Goal: Find specific page/section: Find specific page/section

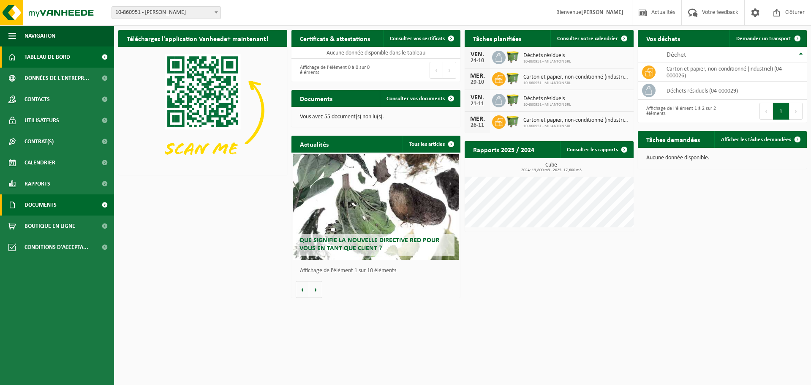
click at [44, 207] on span "Documents" at bounding box center [41, 204] width 32 height 21
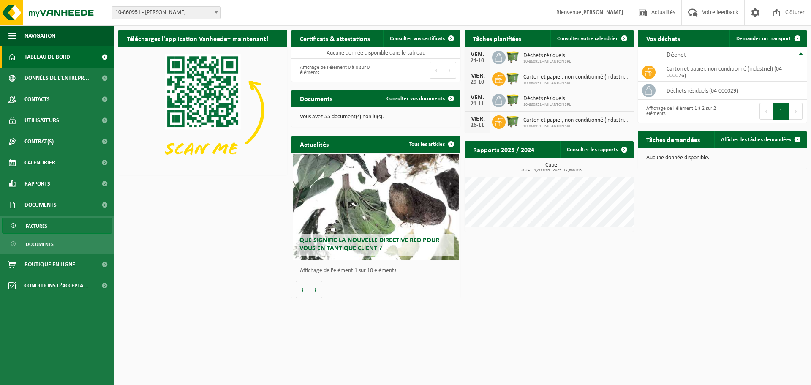
click at [49, 228] on link "Factures" at bounding box center [57, 226] width 110 height 16
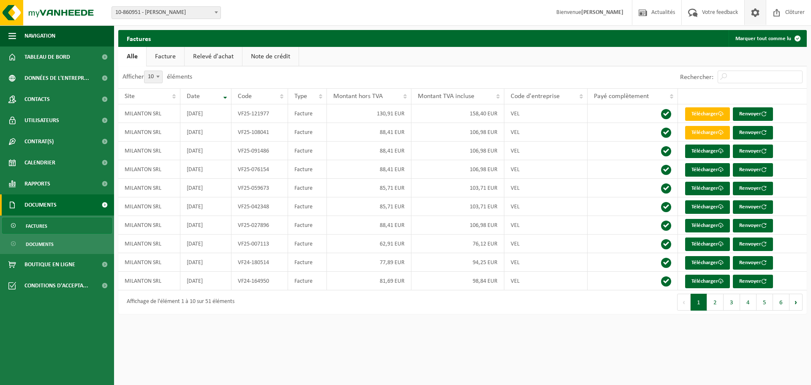
click at [760, 17] on span at bounding box center [755, 12] width 13 height 25
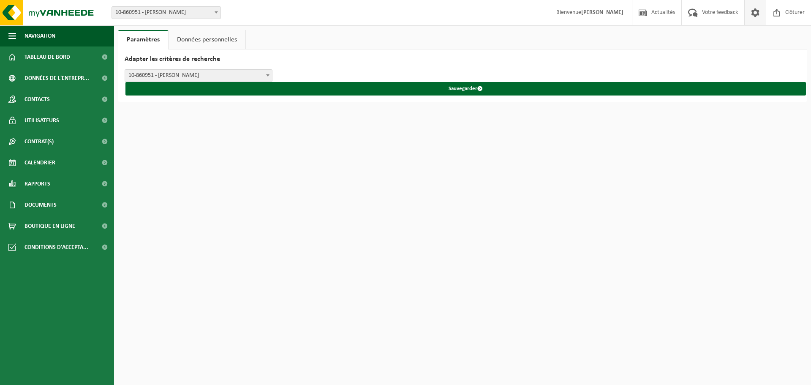
click at [266, 75] on span at bounding box center [268, 75] width 8 height 11
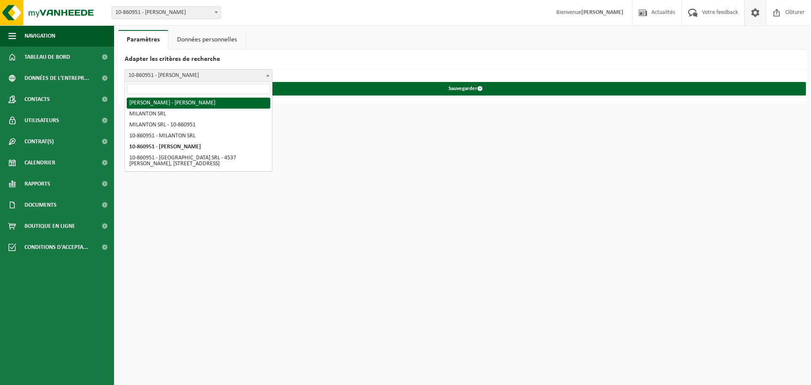
click at [218, 13] on span at bounding box center [216, 12] width 8 height 11
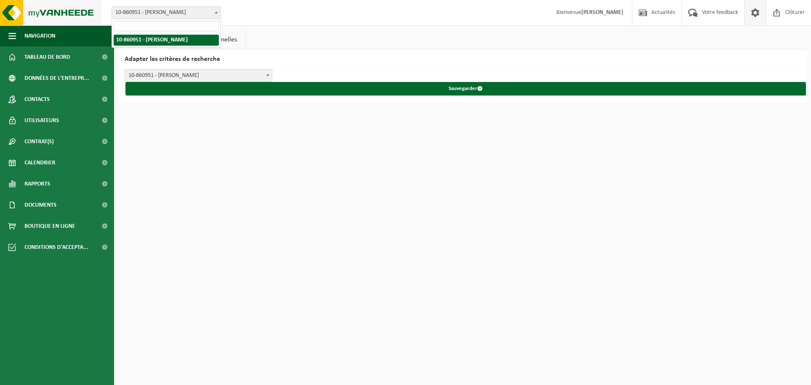
click at [49, 14] on img at bounding box center [50, 12] width 101 height 25
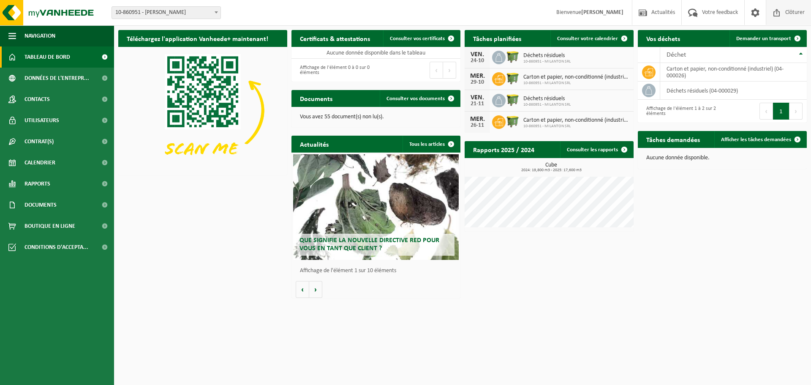
click at [787, 15] on span "Clôturer" at bounding box center [795, 12] width 24 height 25
